Goal: Transaction & Acquisition: Purchase product/service

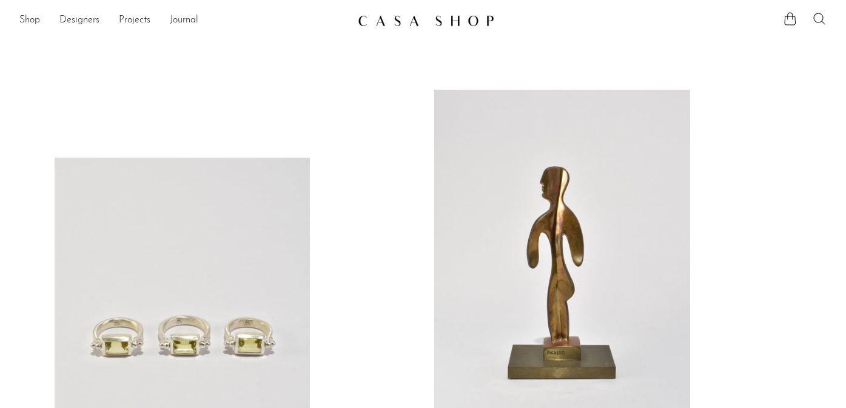
click at [825, 14] on icon at bounding box center [819, 19] width 15 height 15
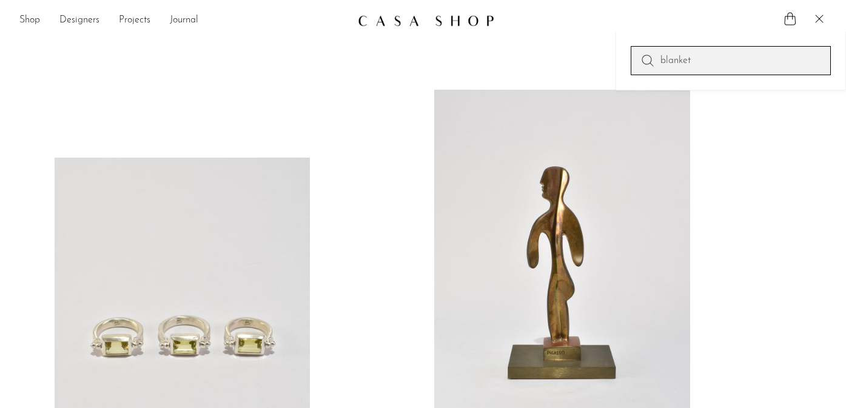
type input "blanket"
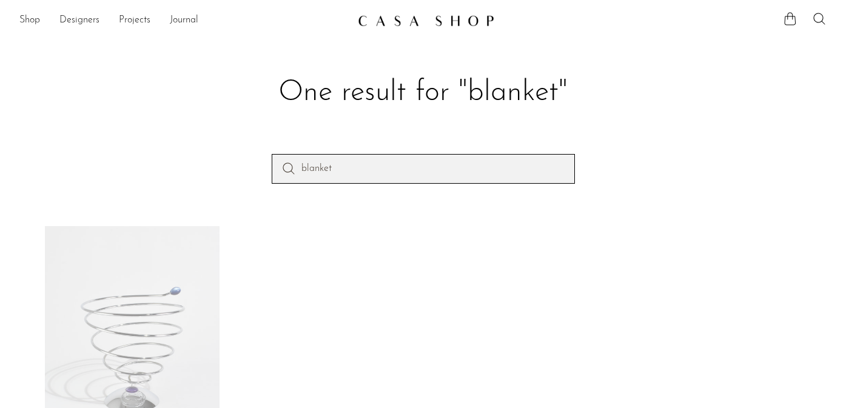
click at [324, 168] on input "blanket" at bounding box center [423, 168] width 303 height 29
type input "throw"
